Goal: Obtain resource: Obtain resource

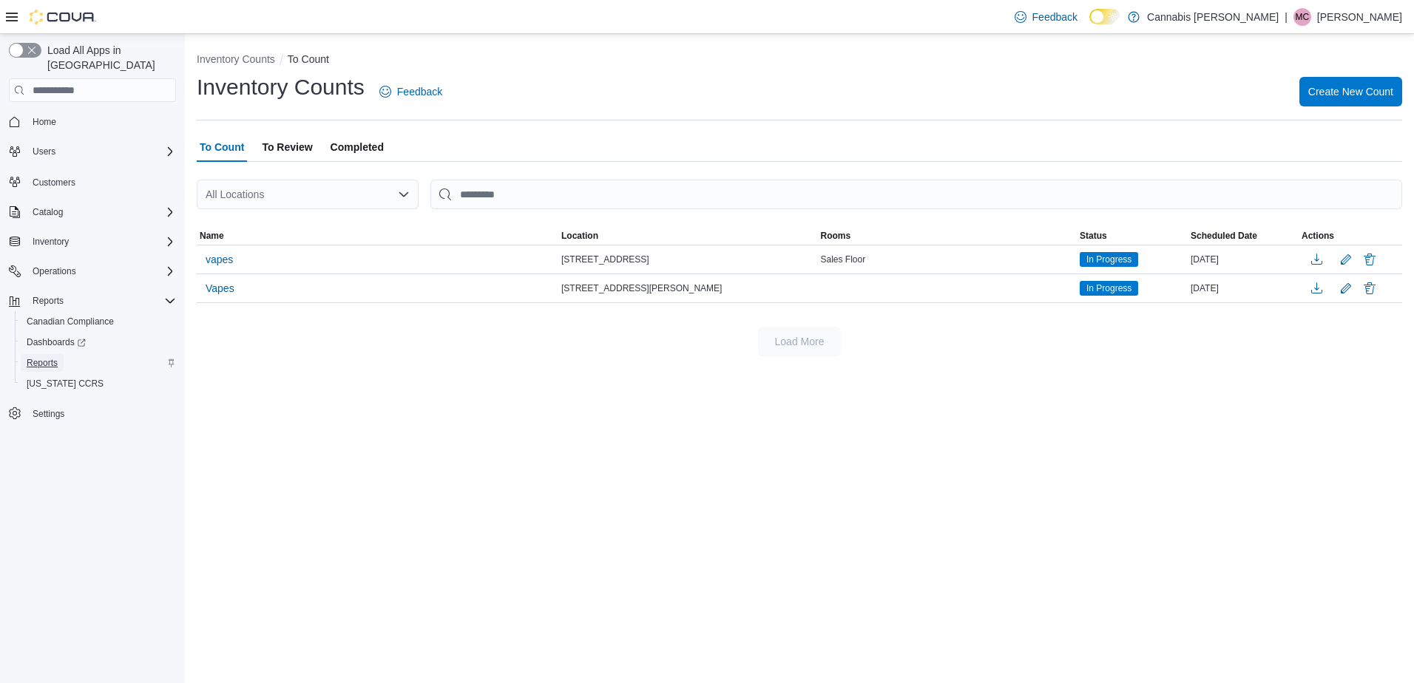
click at [46, 357] on span "Reports" at bounding box center [42, 363] width 31 height 12
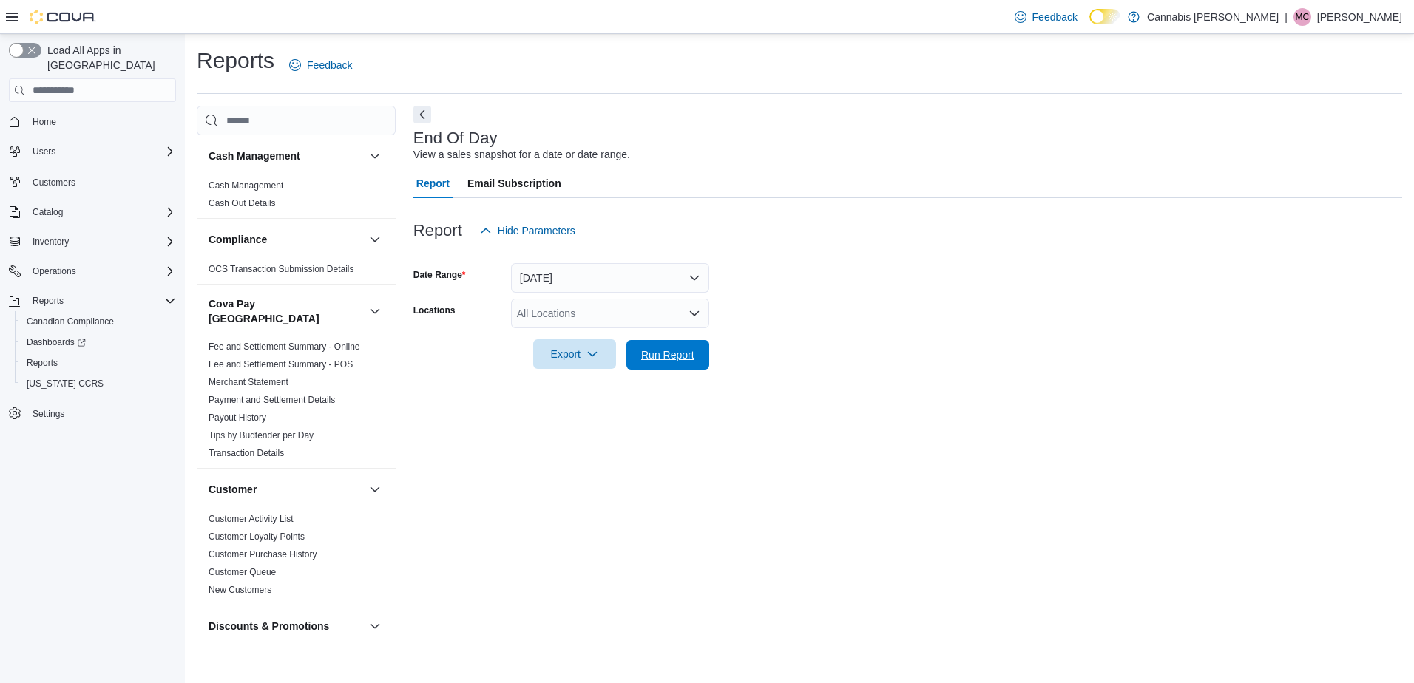
drag, startPoint x: 655, startPoint y: 353, endPoint x: 609, endPoint y: 366, distance: 47.0
click at [655, 354] on span "Run Report" at bounding box center [667, 355] width 53 height 15
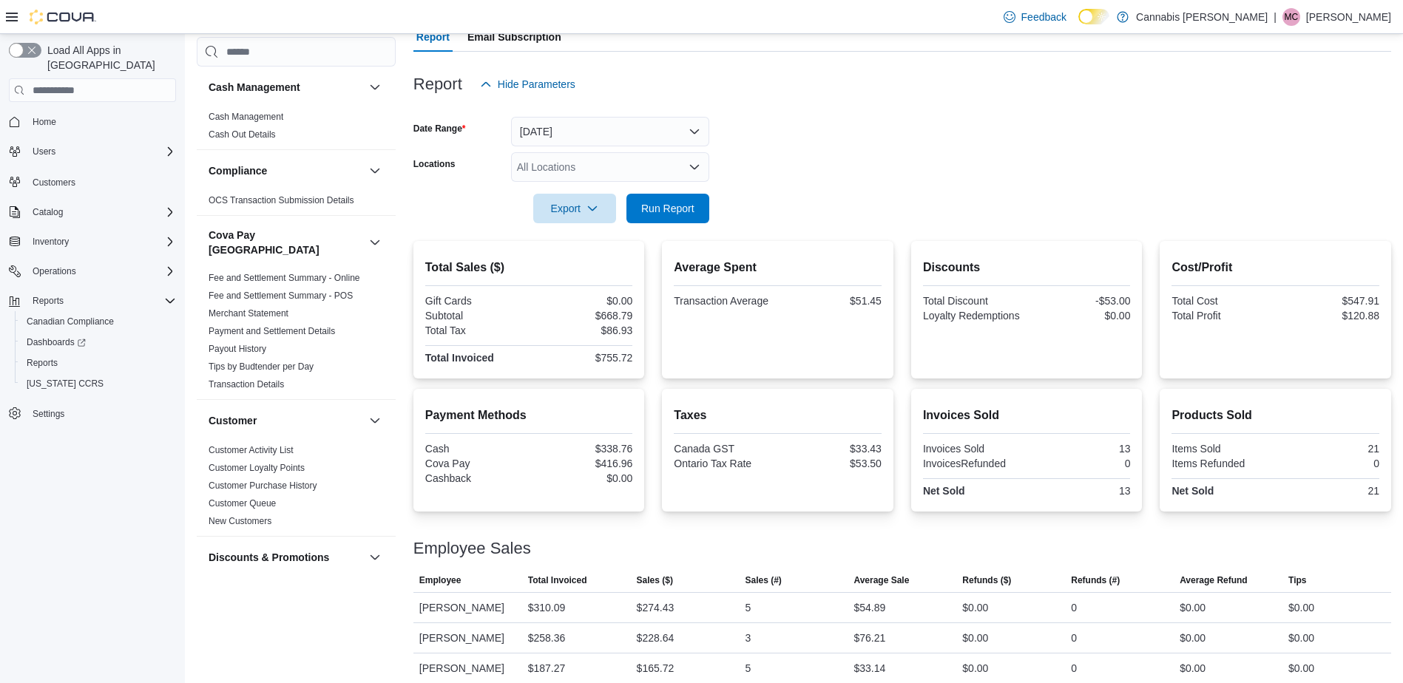
scroll to position [159, 0]
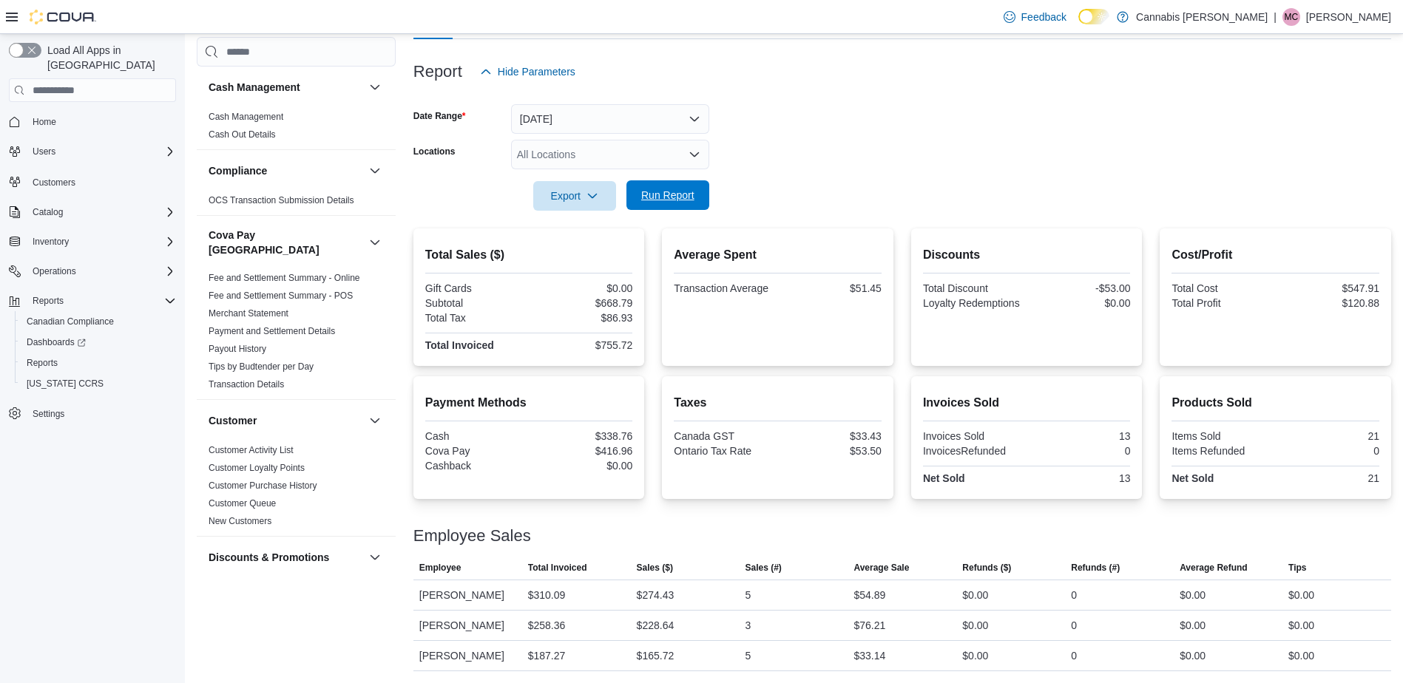
click at [656, 197] on span "Run Report" at bounding box center [667, 195] width 53 height 15
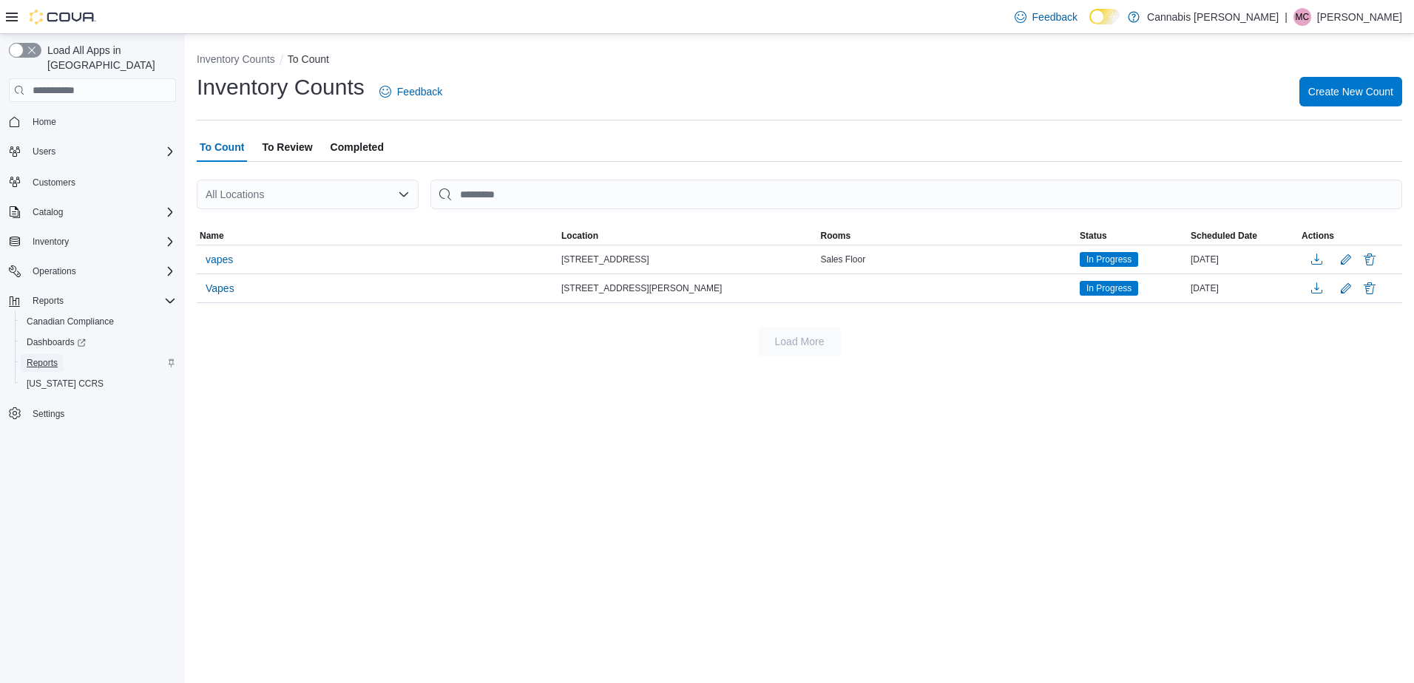
click at [44, 357] on span "Reports" at bounding box center [42, 363] width 31 height 12
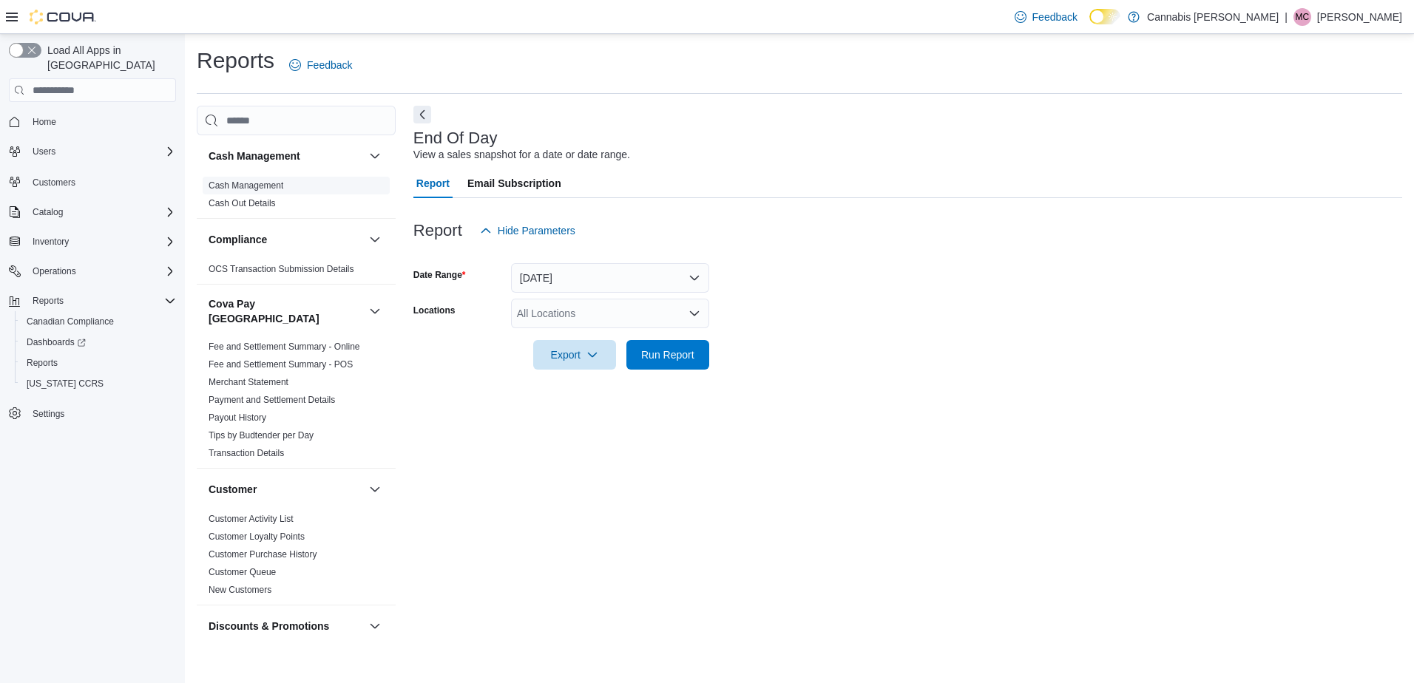
click at [243, 184] on link "Cash Management" at bounding box center [246, 185] width 75 height 10
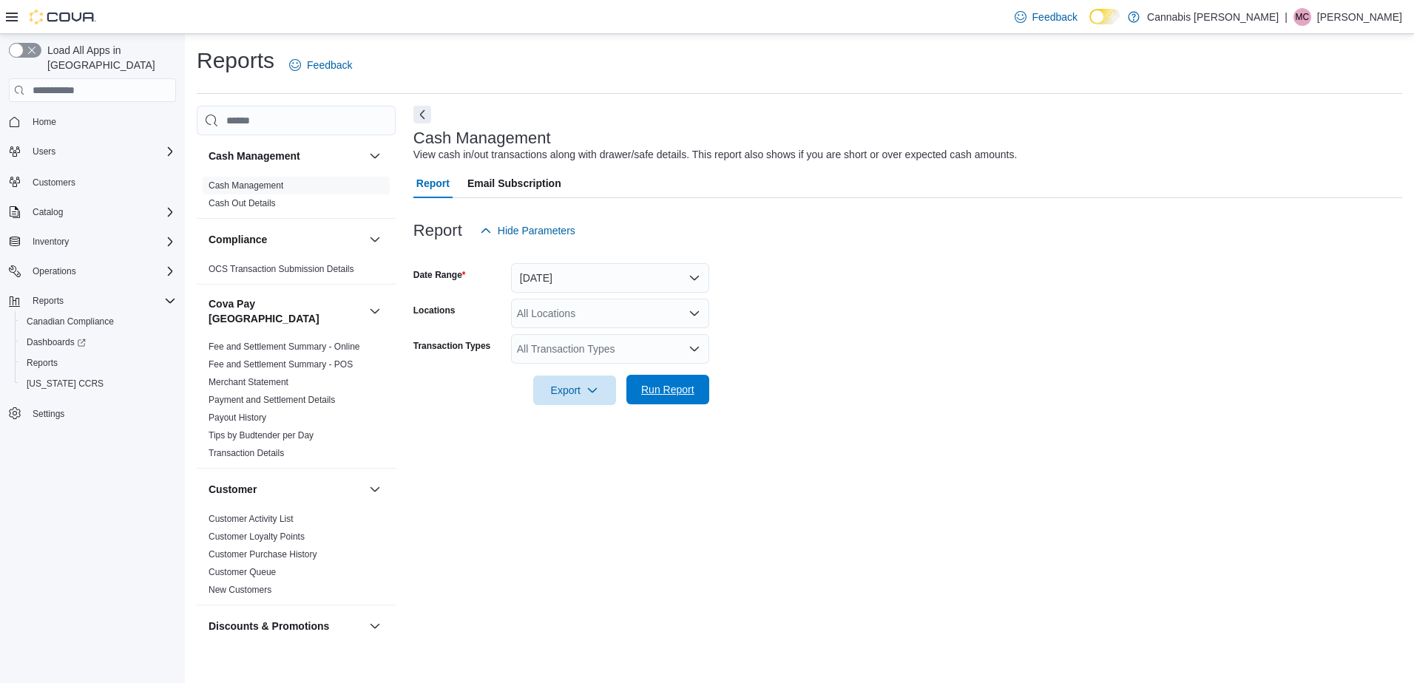
click at [681, 385] on span "Run Report" at bounding box center [667, 389] width 53 height 15
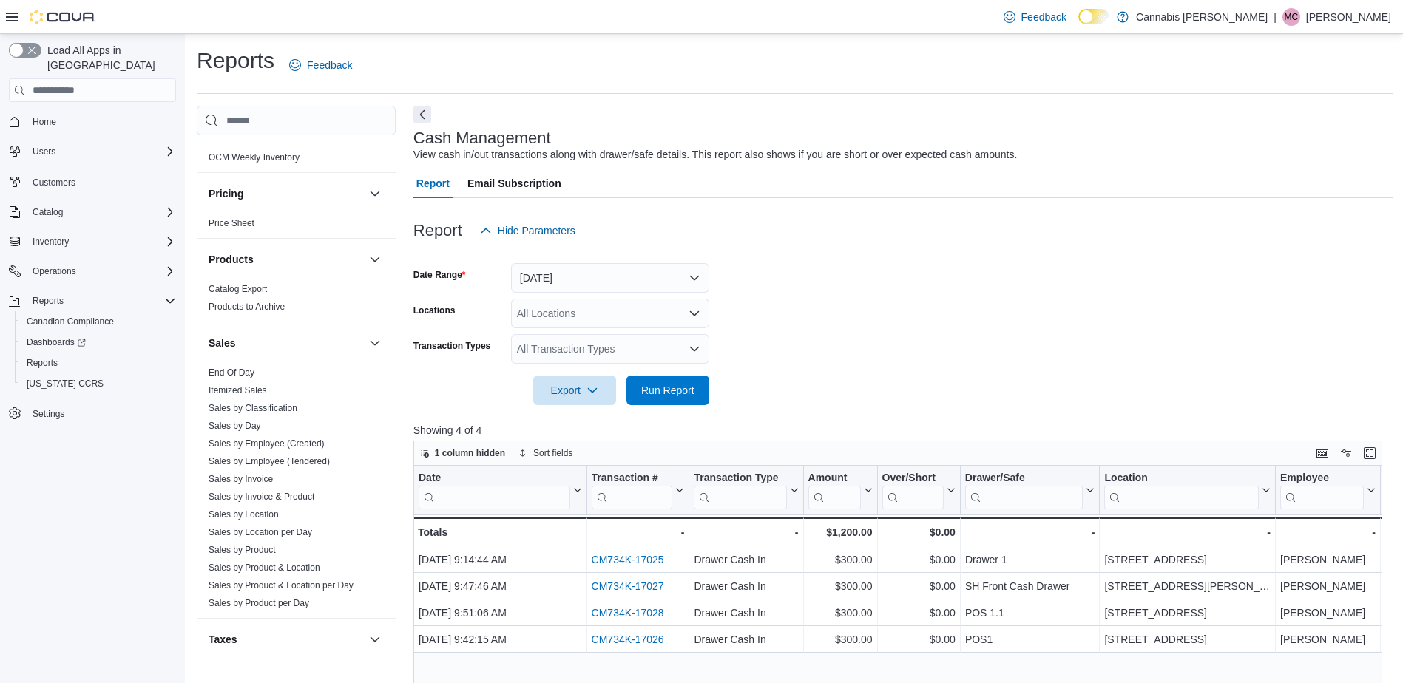
scroll to position [1035, 0]
click at [242, 360] on link "End Of Day" at bounding box center [232, 365] width 46 height 10
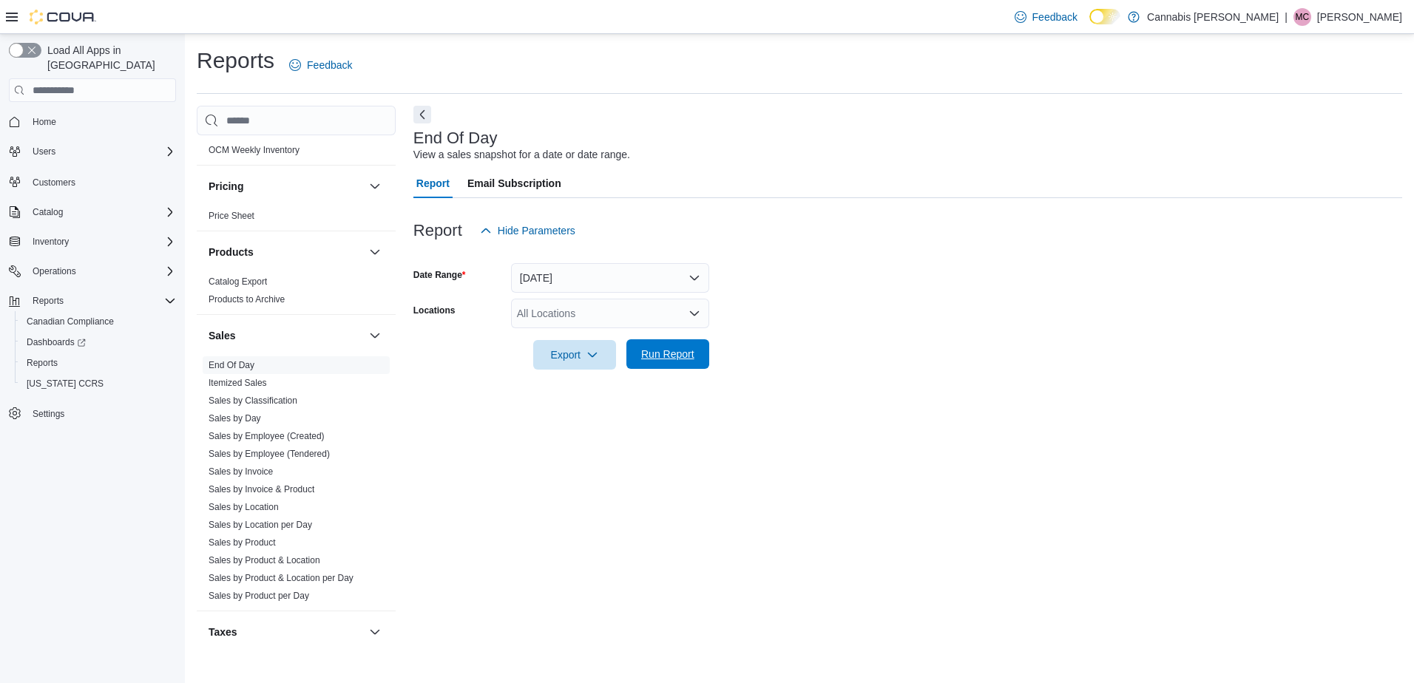
click at [684, 351] on span "Run Report" at bounding box center [667, 354] width 53 height 15
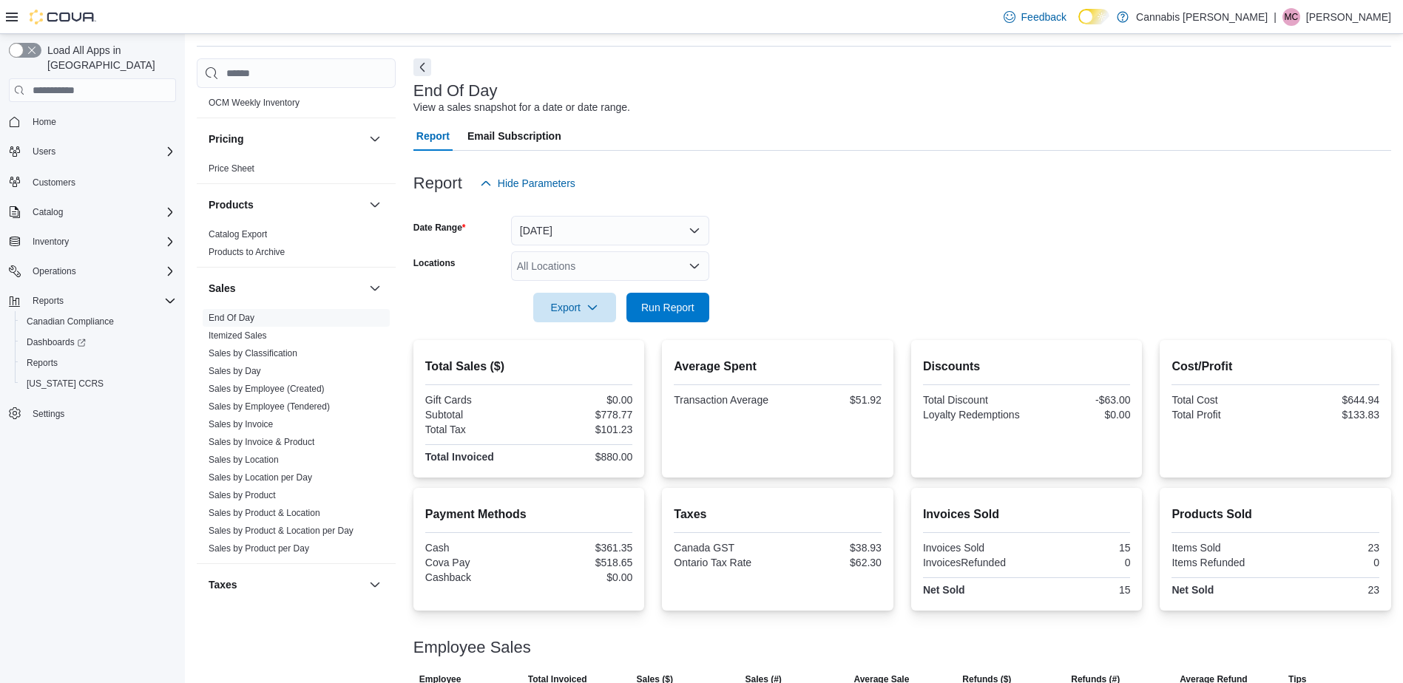
scroll to position [41, 0]
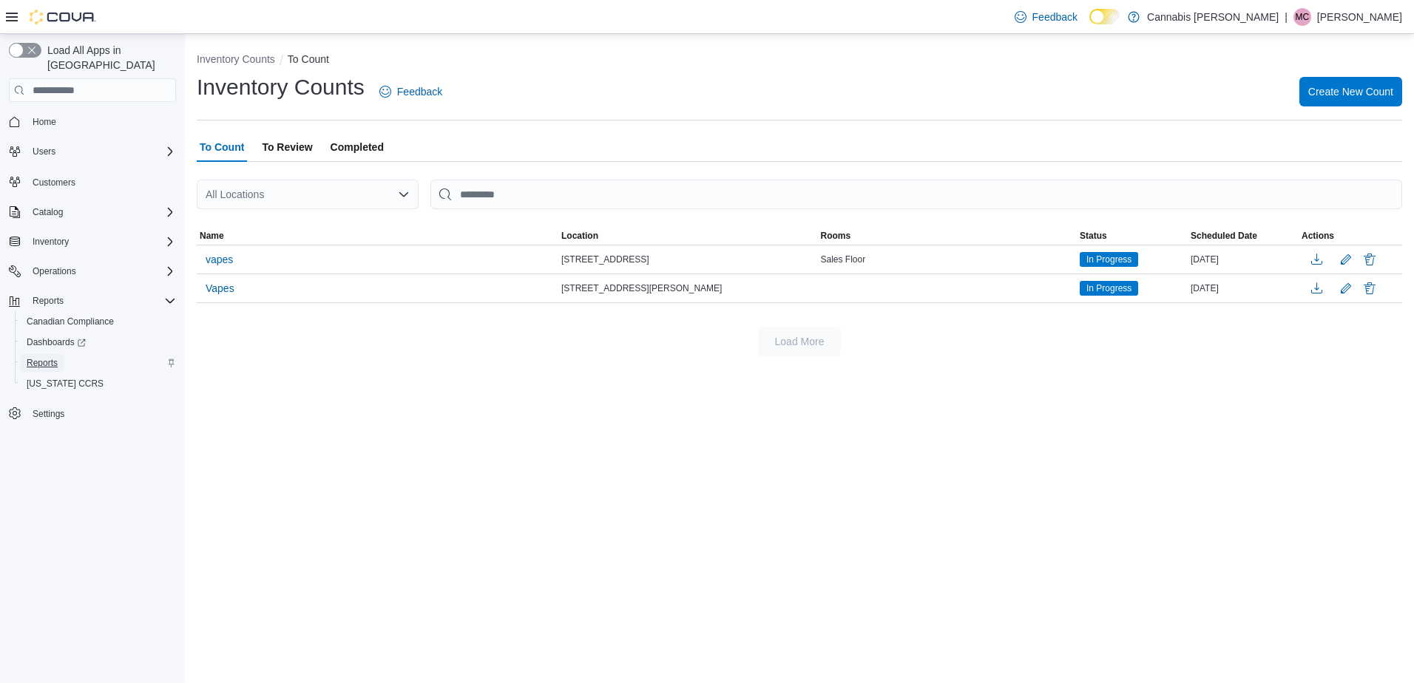
drag, startPoint x: 57, startPoint y: 348, endPoint x: 50, endPoint y: 345, distance: 7.7
click at [55, 357] on span "Reports" at bounding box center [42, 363] width 31 height 12
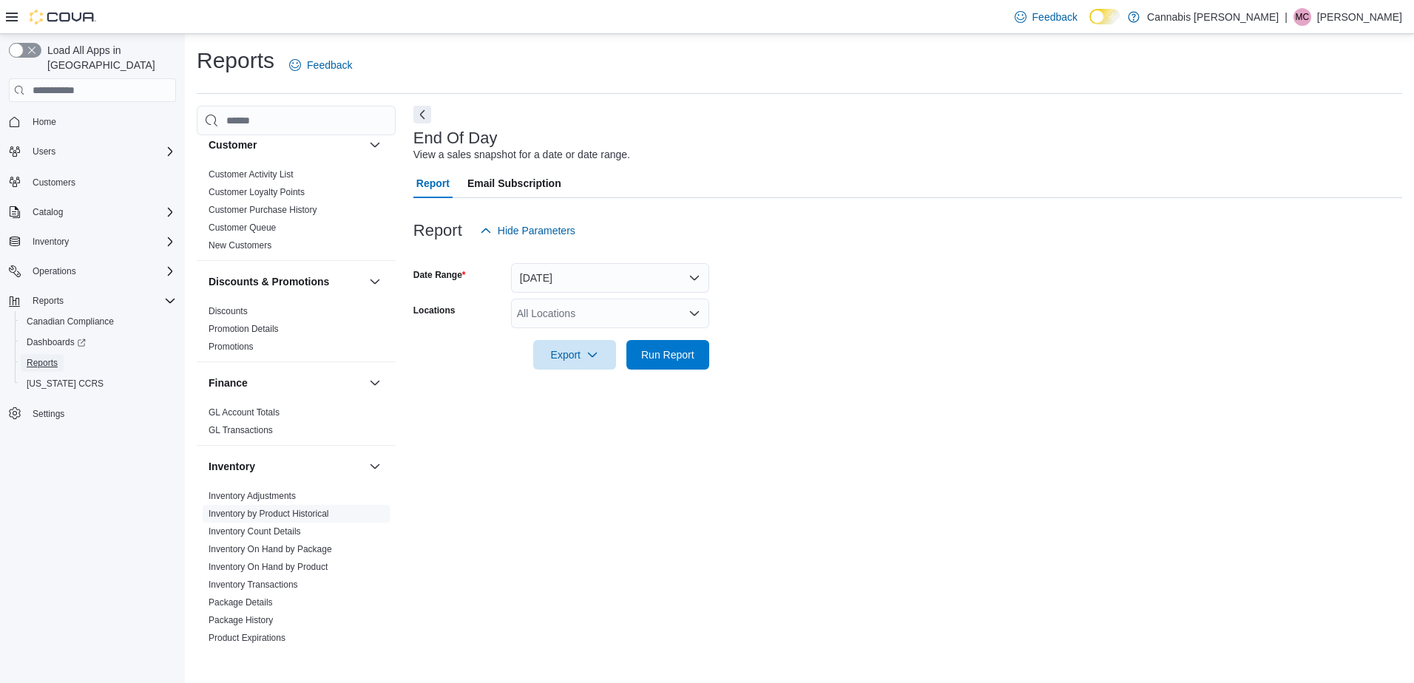
scroll to position [370, 0]
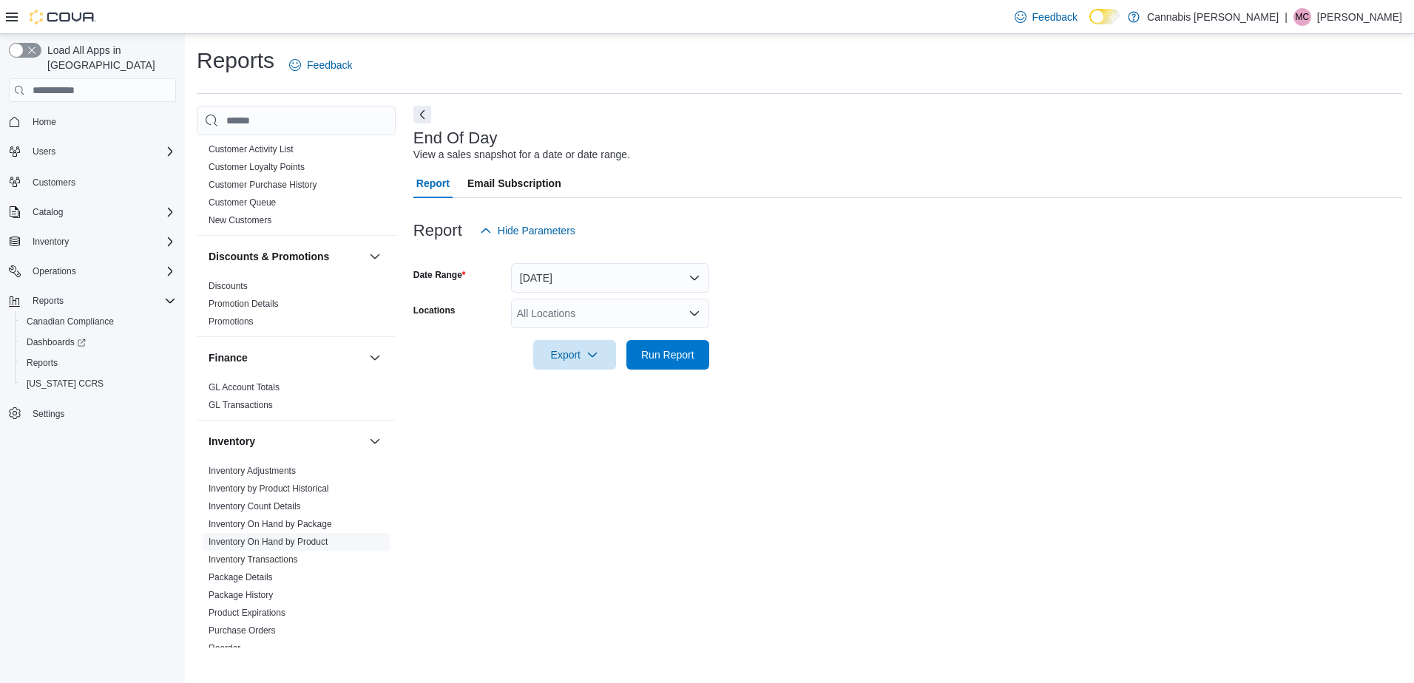
click at [315, 537] on link "Inventory On Hand by Product" at bounding box center [268, 542] width 119 height 10
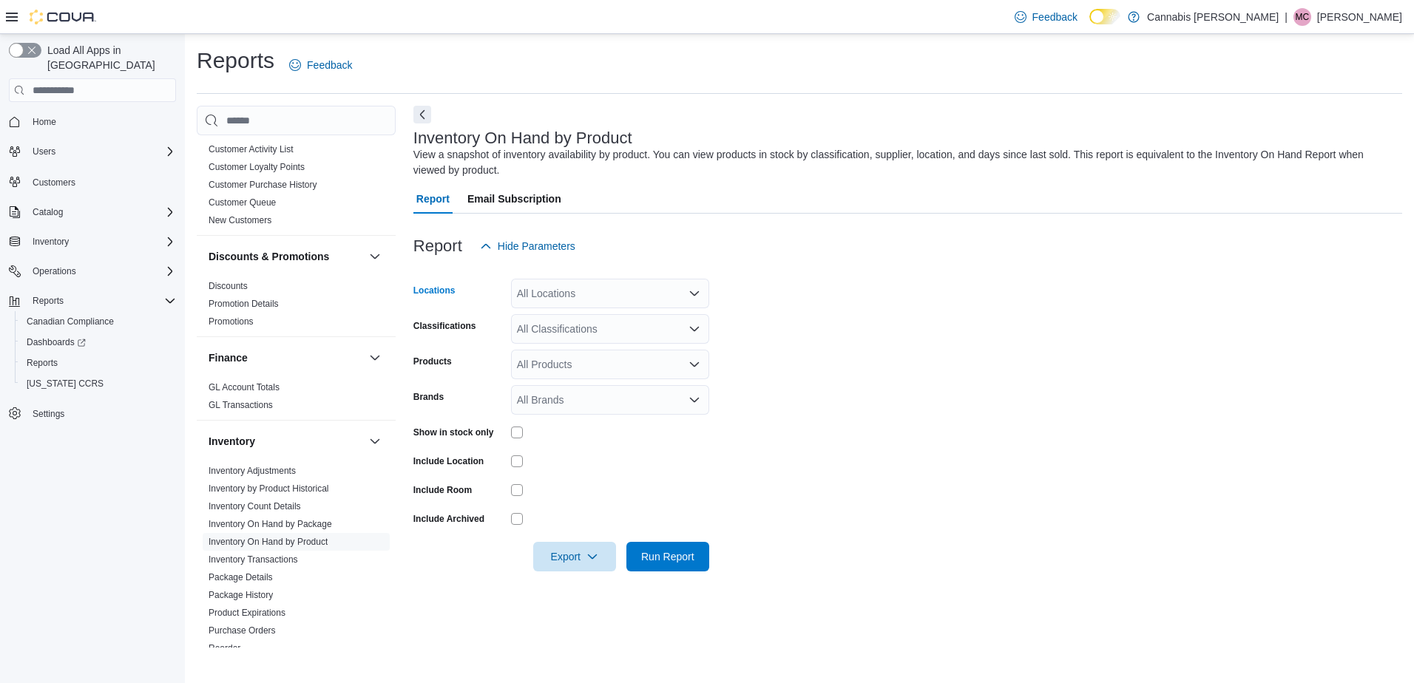
click at [652, 297] on div "All Locations" at bounding box center [610, 294] width 198 height 30
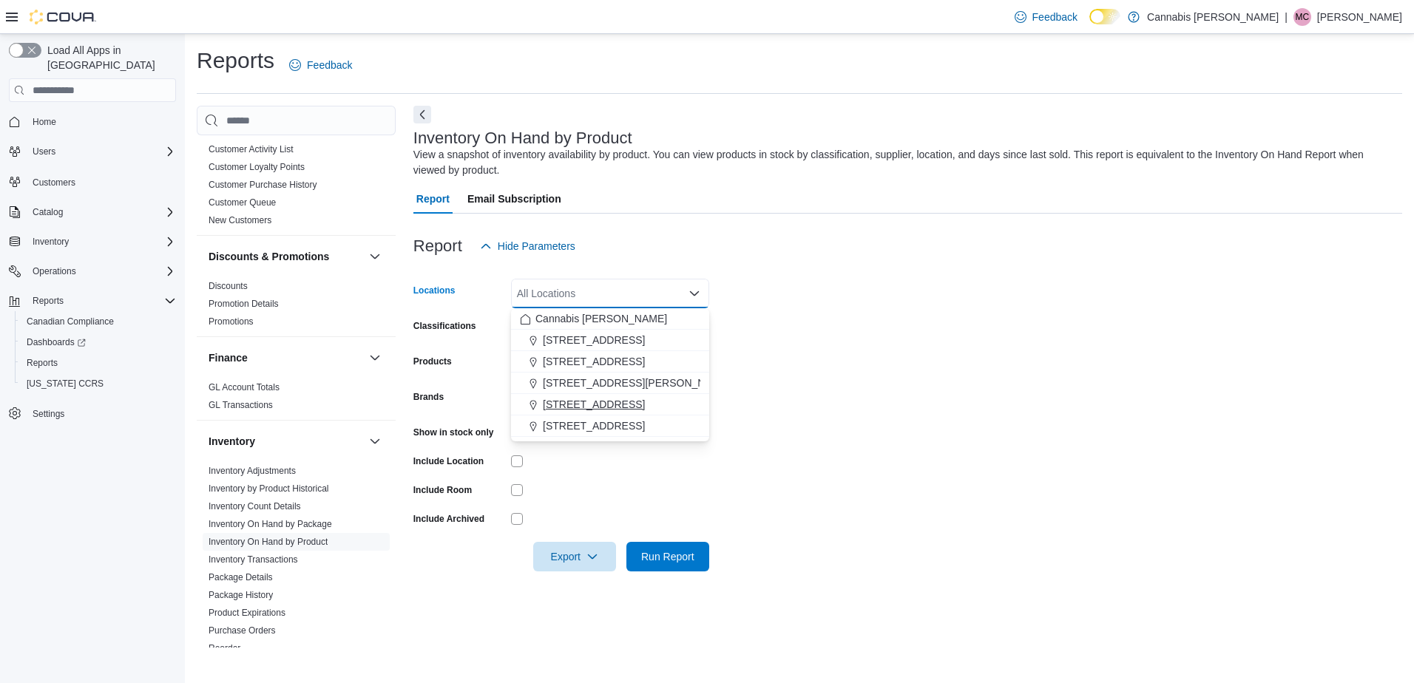
click at [585, 400] on span "[STREET_ADDRESS]" at bounding box center [594, 404] width 102 height 15
click at [952, 341] on form "Locations [STREET_ADDRESS] Selected. [STREET_ADDRESS] Press Backspace to delete…" at bounding box center [907, 416] width 989 height 311
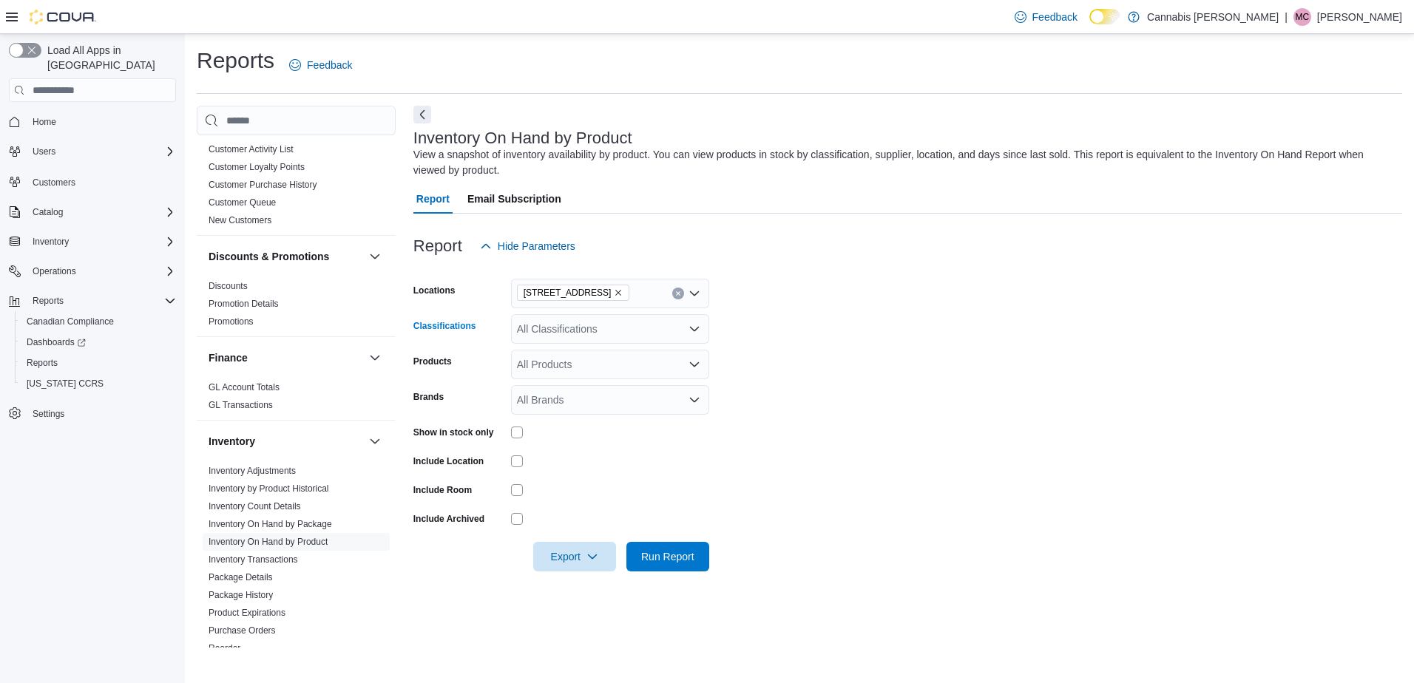
click at [675, 324] on div "All Classifications" at bounding box center [610, 329] width 198 height 30
click at [577, 416] on span "Capsules" at bounding box center [571, 418] width 43 height 15
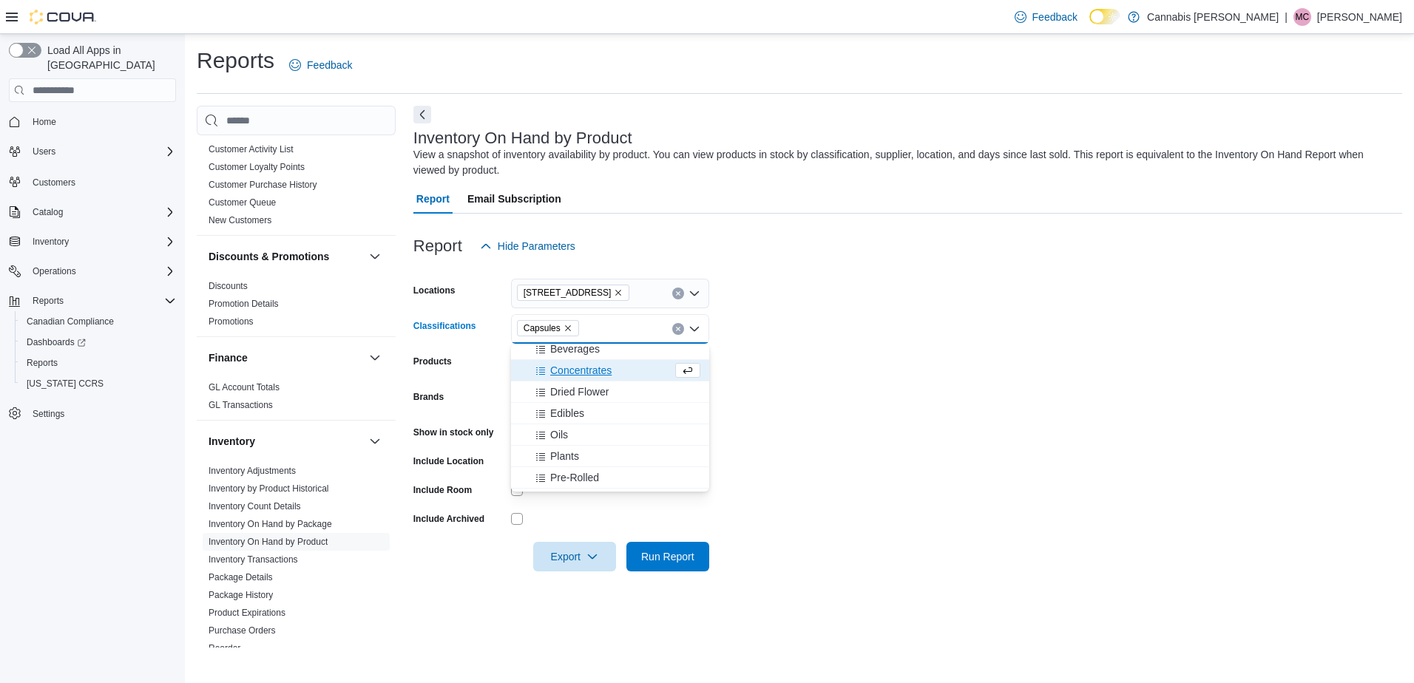
scroll to position [74, 0]
click at [612, 401] on button "Oils" at bounding box center [610, 409] width 198 height 21
click at [874, 420] on form "Locations [STREET_ADDRESS] Classifications Capsules Oils Combo box. Selected. C…" at bounding box center [907, 416] width 989 height 311
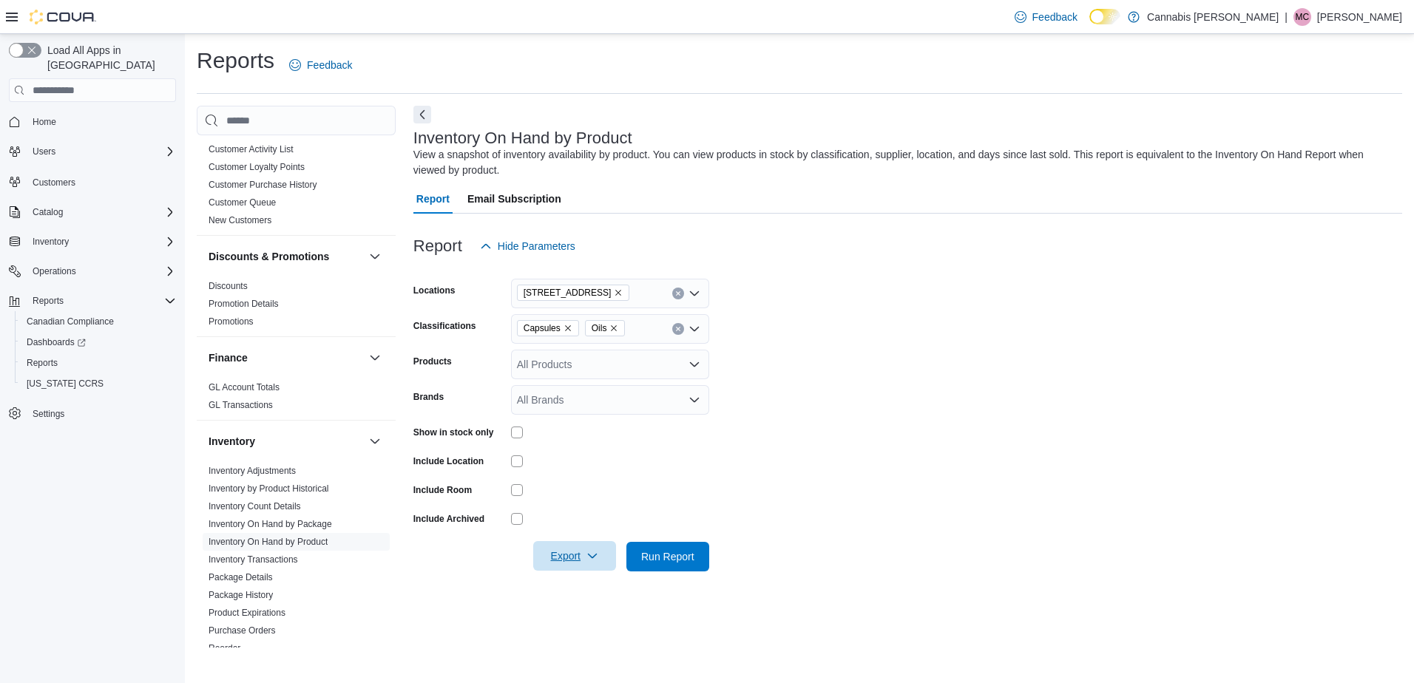
click at [582, 557] on span "Export" at bounding box center [574, 556] width 65 height 30
click at [583, 584] on span "Export to Excel" at bounding box center [577, 587] width 67 height 12
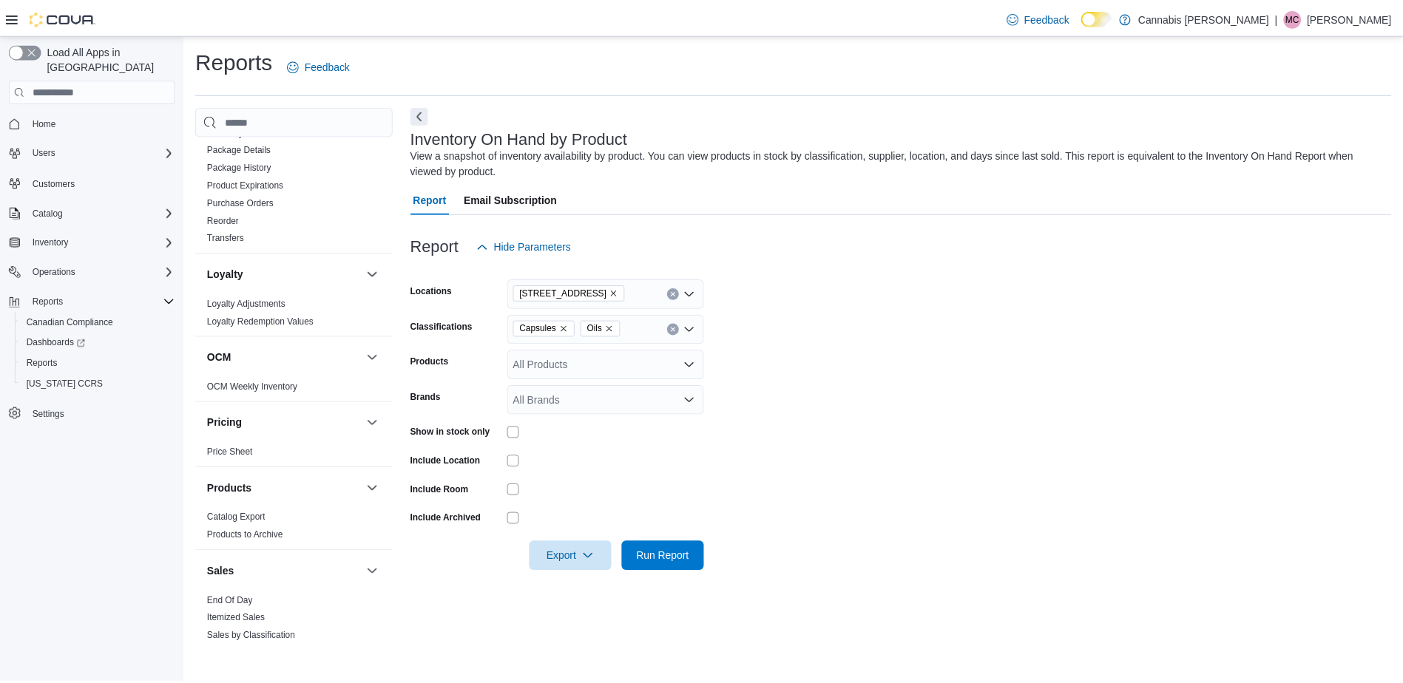
scroll to position [888, 0]
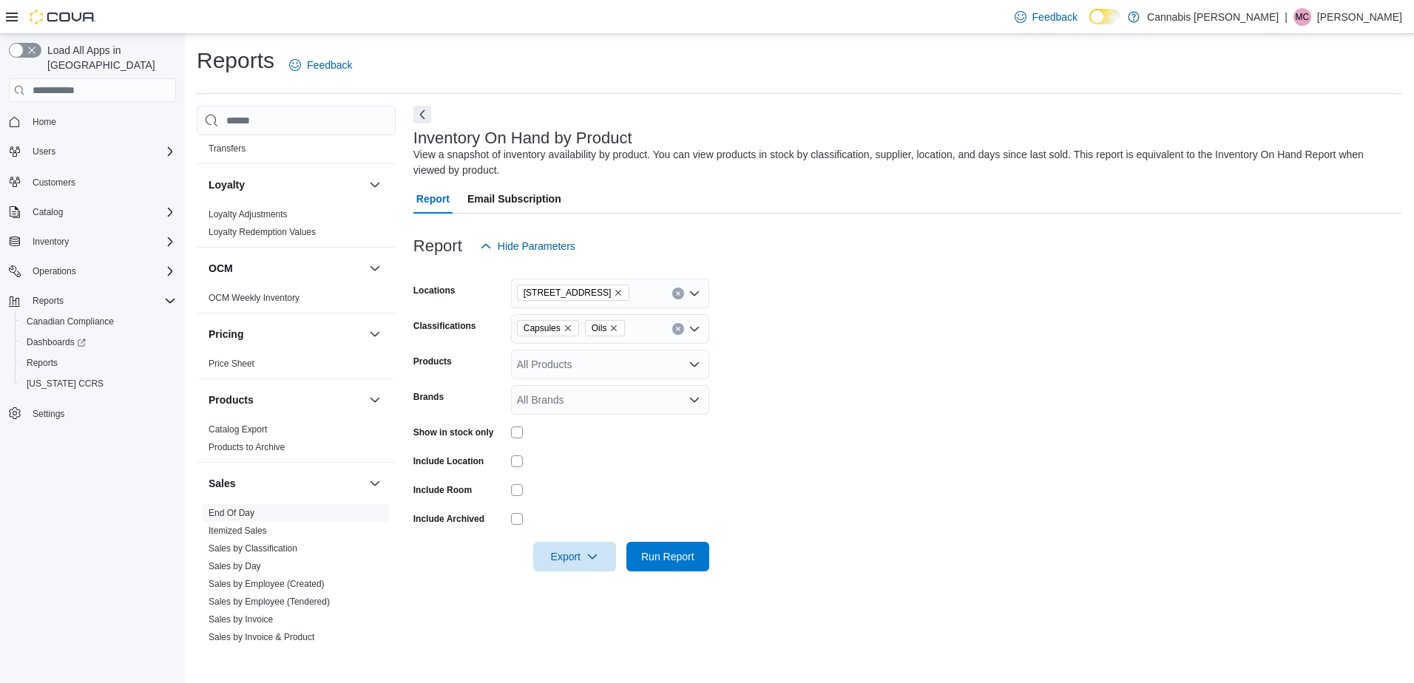
click at [243, 508] on link "End Of Day" at bounding box center [232, 513] width 46 height 10
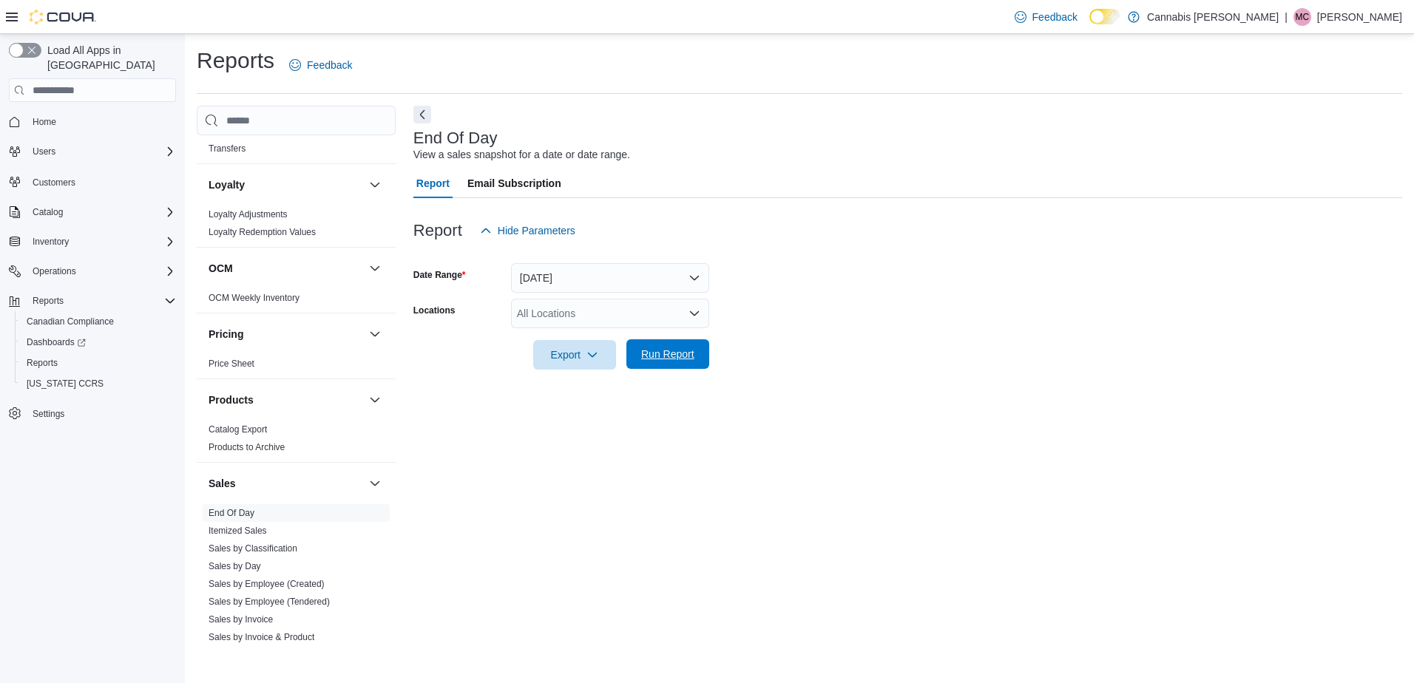
click at [678, 362] on span "Run Report" at bounding box center [667, 354] width 65 height 30
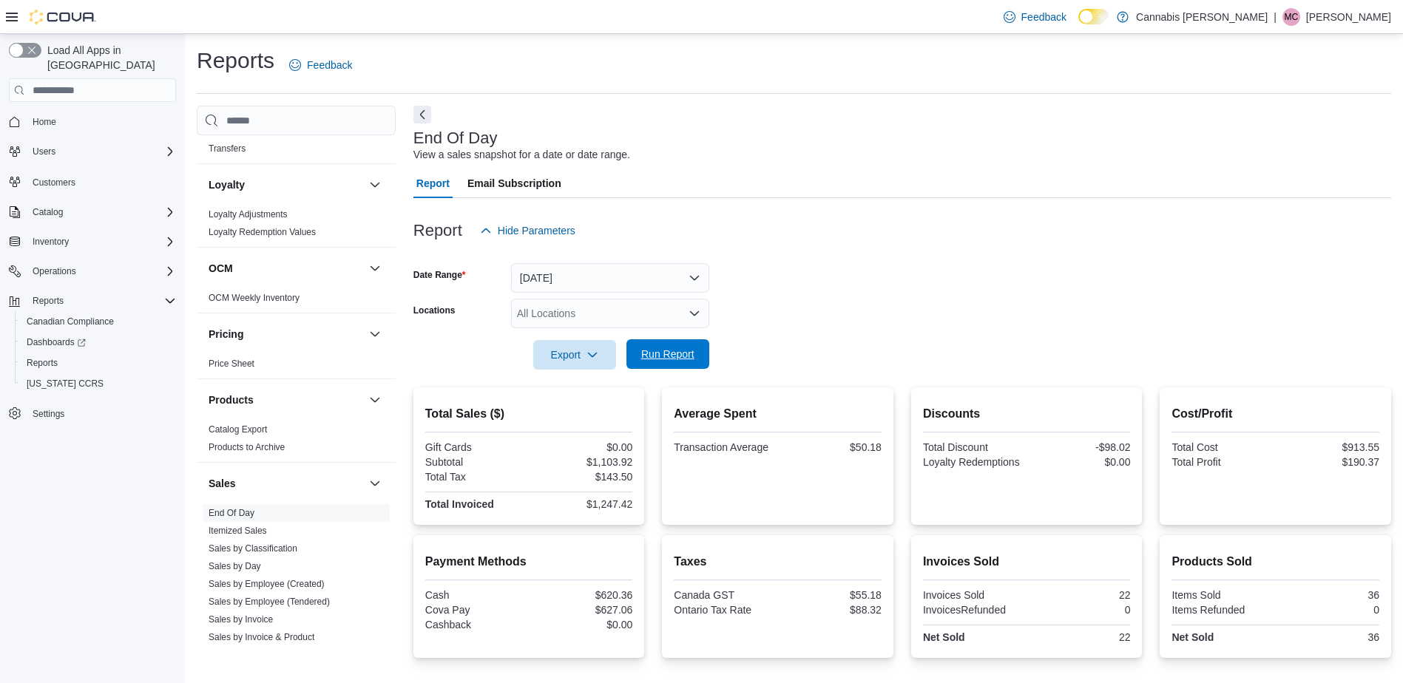
drag, startPoint x: 683, startPoint y: 357, endPoint x: 674, endPoint y: 352, distance: 10.9
click at [681, 355] on span "Run Report" at bounding box center [667, 354] width 53 height 15
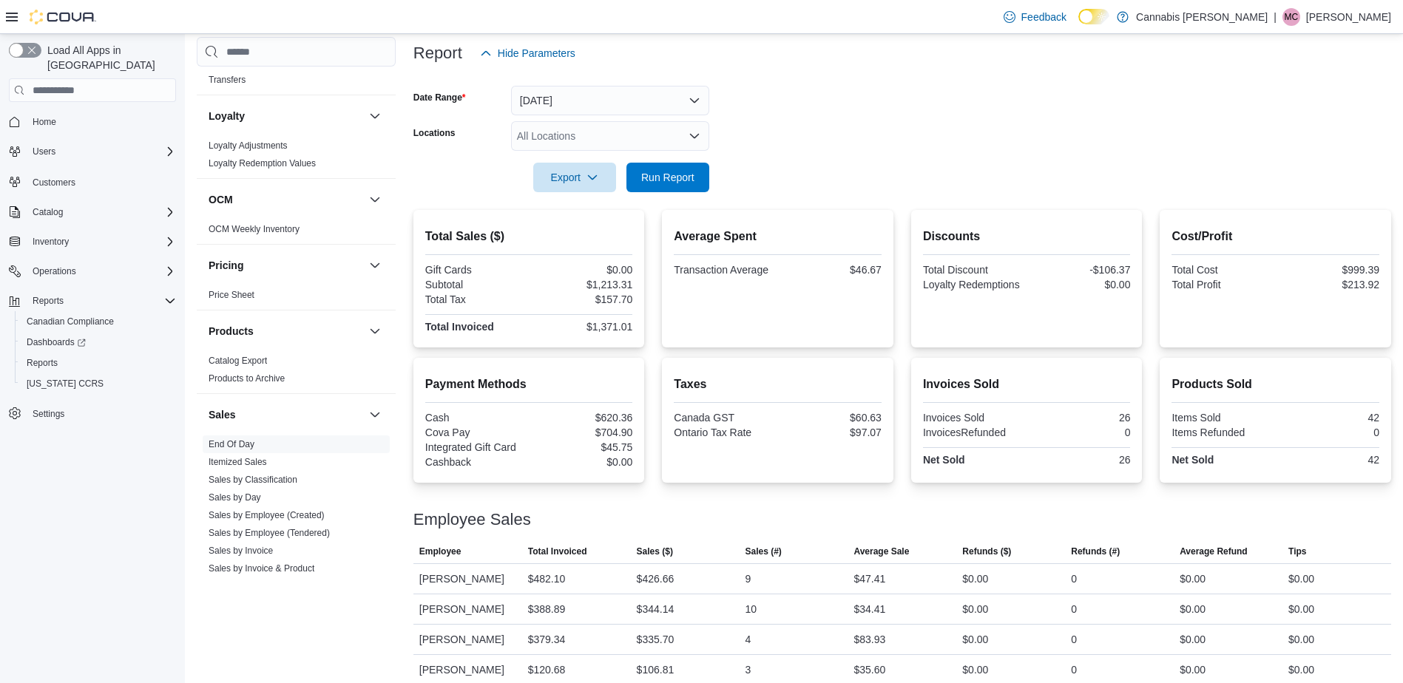
scroll to position [192, 0]
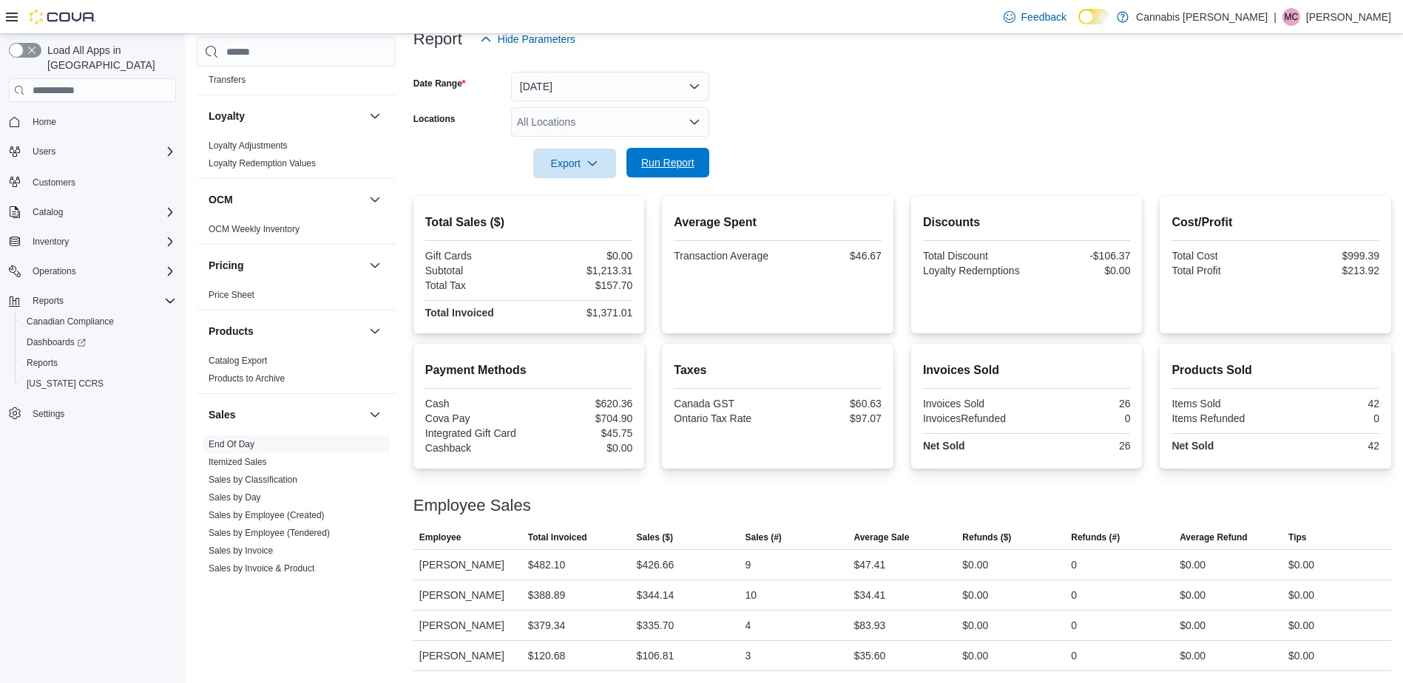
click at [659, 158] on span "Run Report" at bounding box center [667, 162] width 53 height 15
click at [586, 75] on button "[DATE]" at bounding box center [610, 87] width 198 height 30
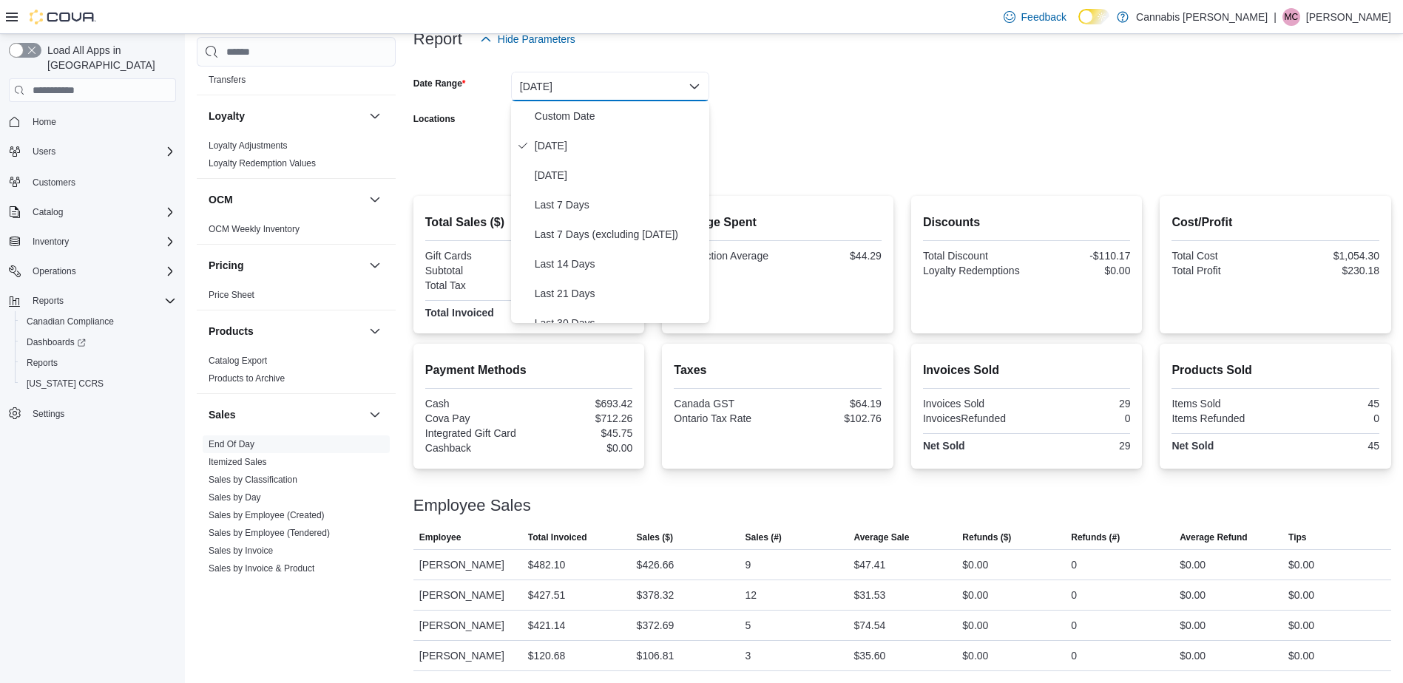
drag, startPoint x: 882, startPoint y: 143, endPoint x: 806, endPoint y: 163, distance: 78.2
click at [879, 143] on div at bounding box center [902, 143] width 978 height 12
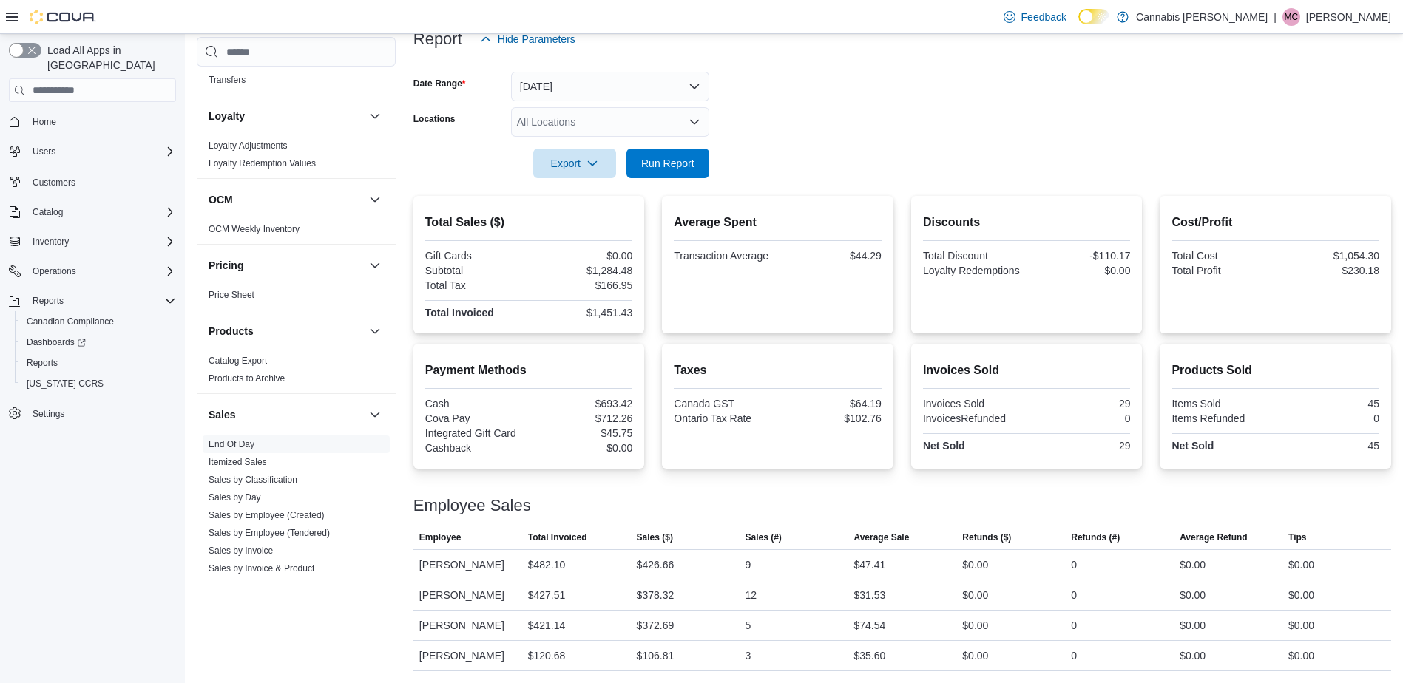
click at [637, 124] on div "All Locations" at bounding box center [610, 122] width 198 height 30
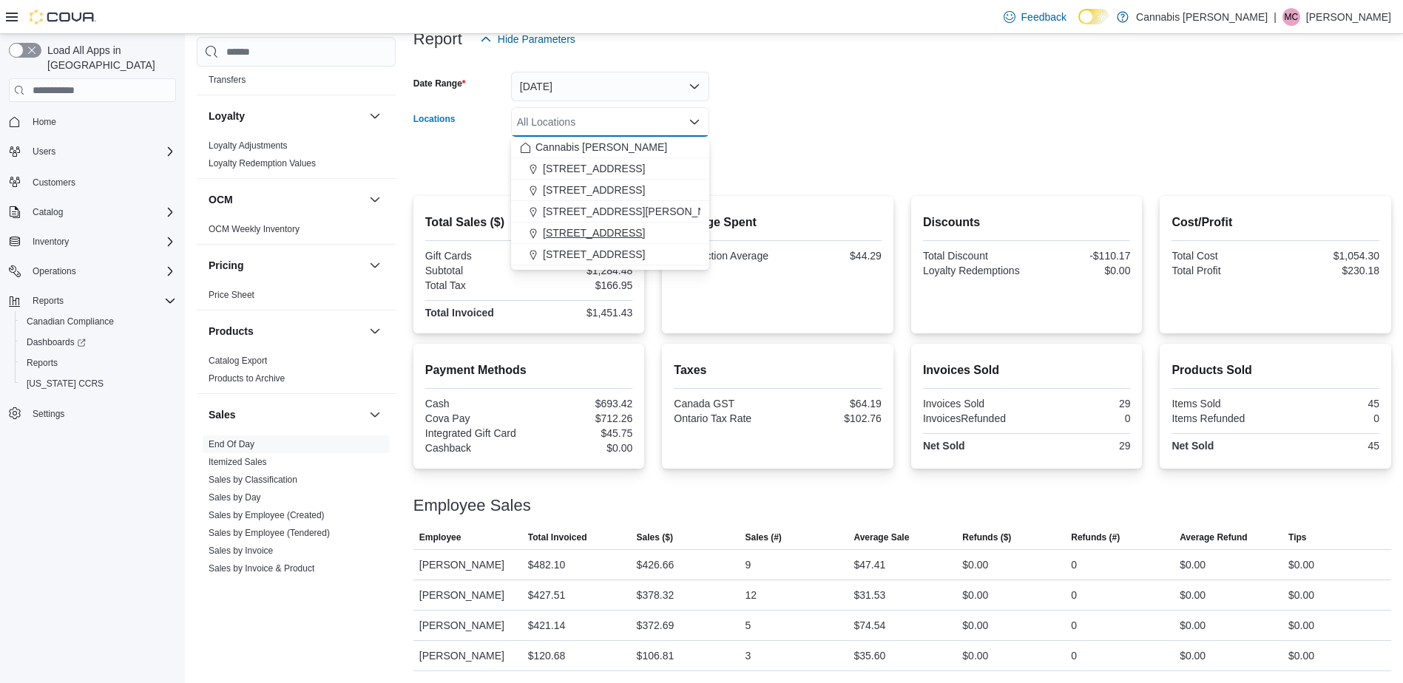
click at [575, 223] on button "[STREET_ADDRESS]" at bounding box center [610, 233] width 198 height 21
click at [745, 191] on div at bounding box center [902, 187] width 978 height 18
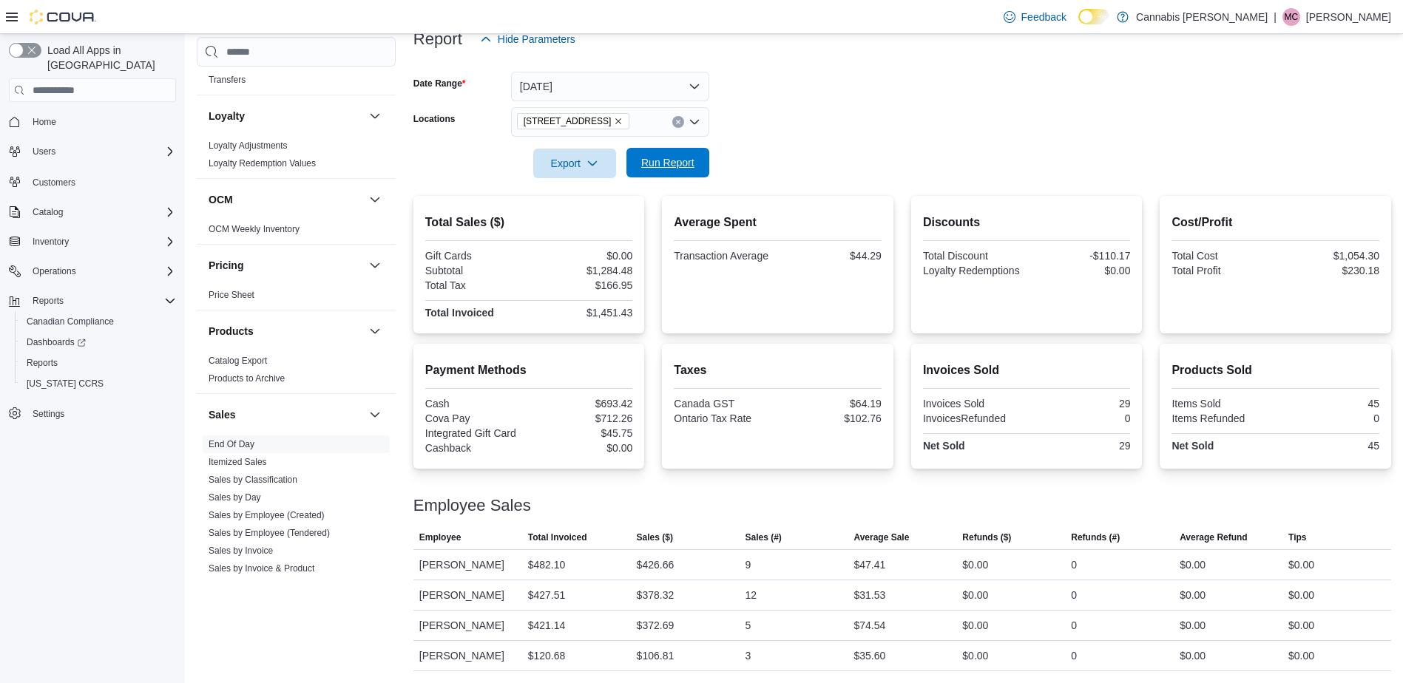
click at [672, 160] on span "Run Report" at bounding box center [667, 162] width 53 height 15
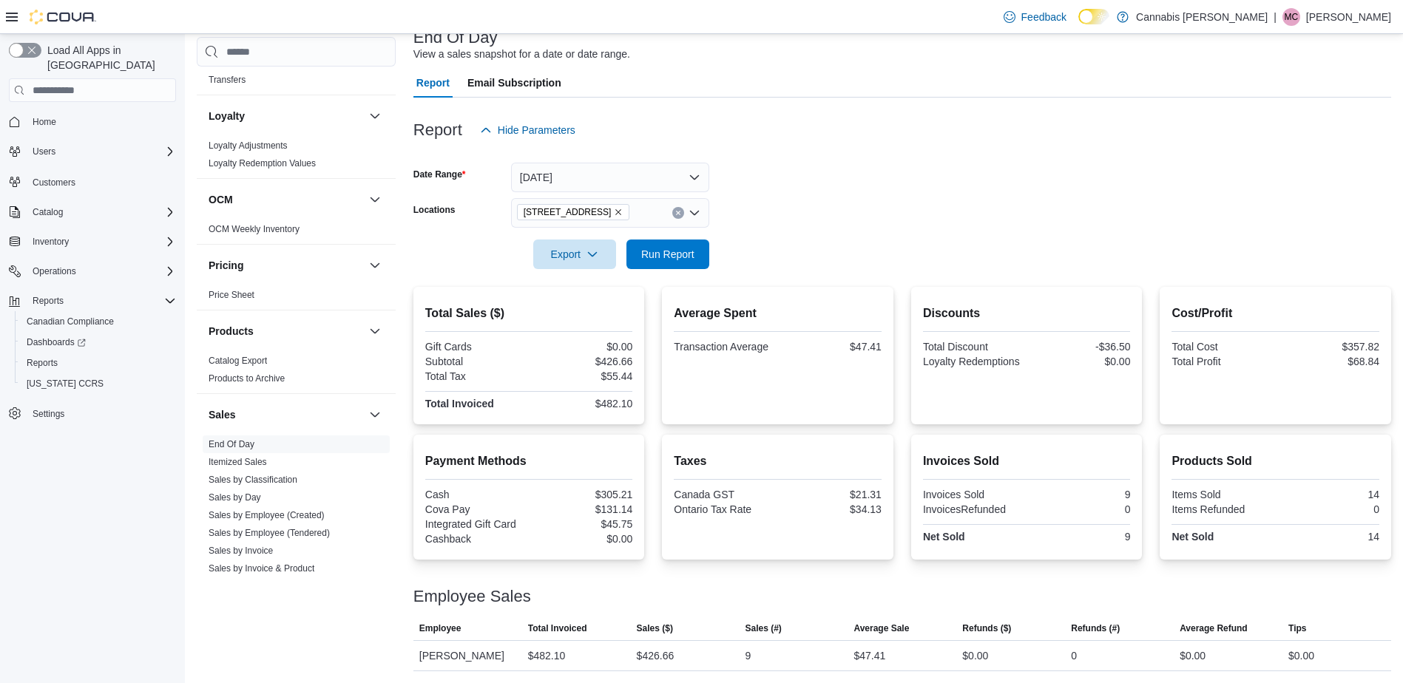
scroll to position [101, 0]
